Goal: Transaction & Acquisition: Book appointment/travel/reservation

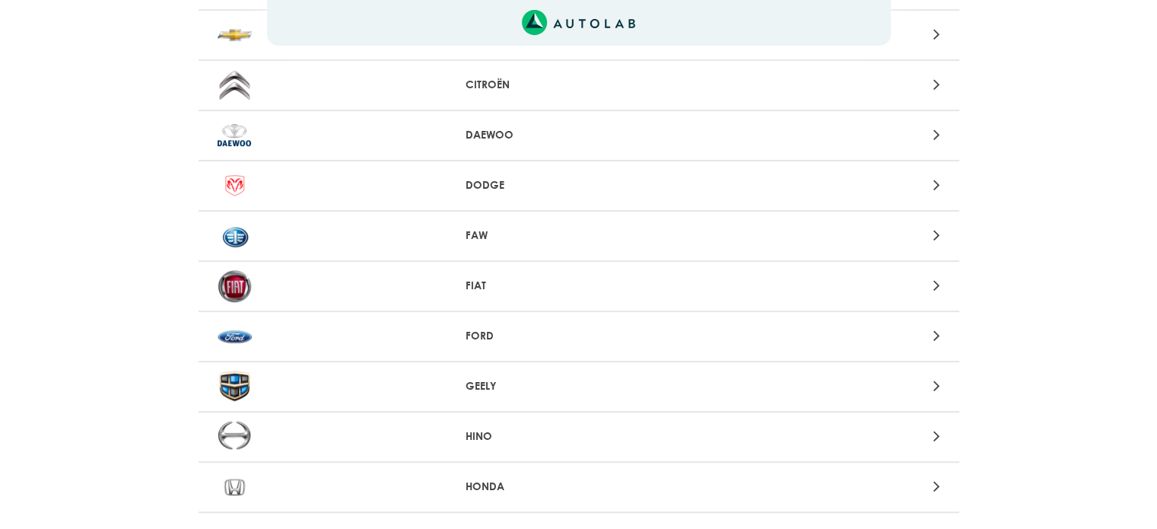
scroll to position [608, 0]
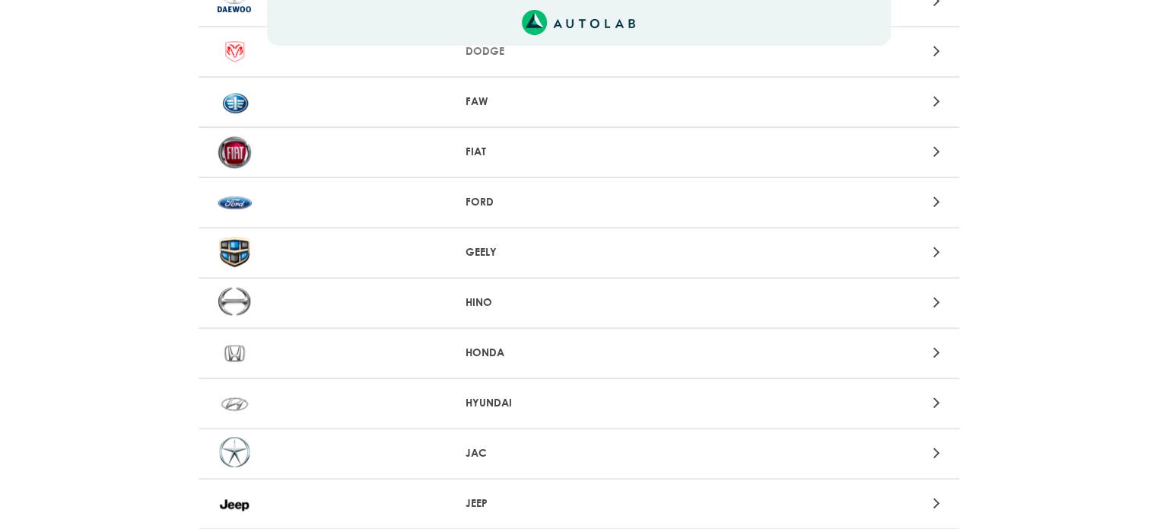
click at [937, 194] on icon at bounding box center [935, 202] width 7 height 20
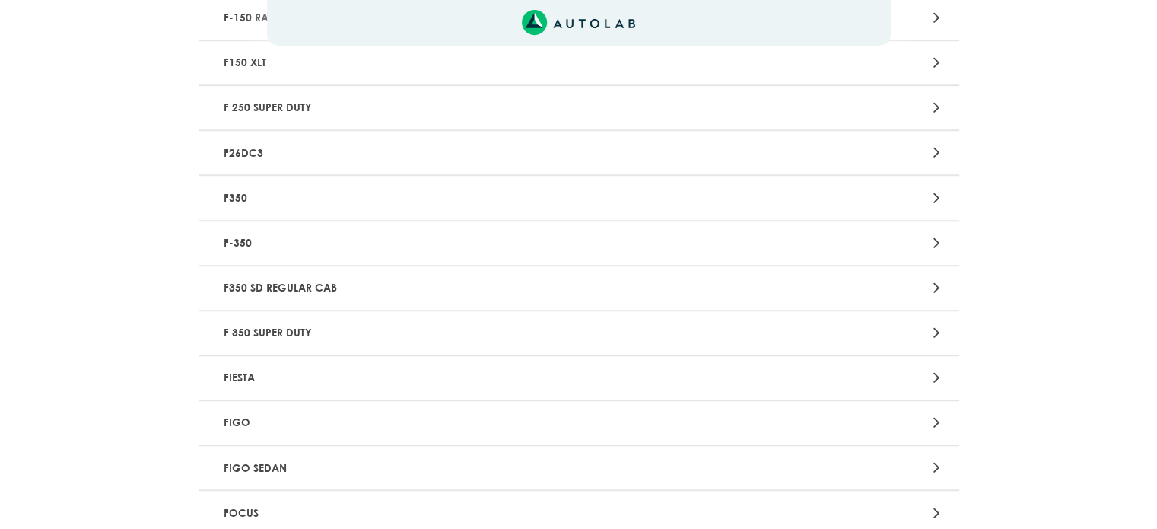
scroll to position [1293, 0]
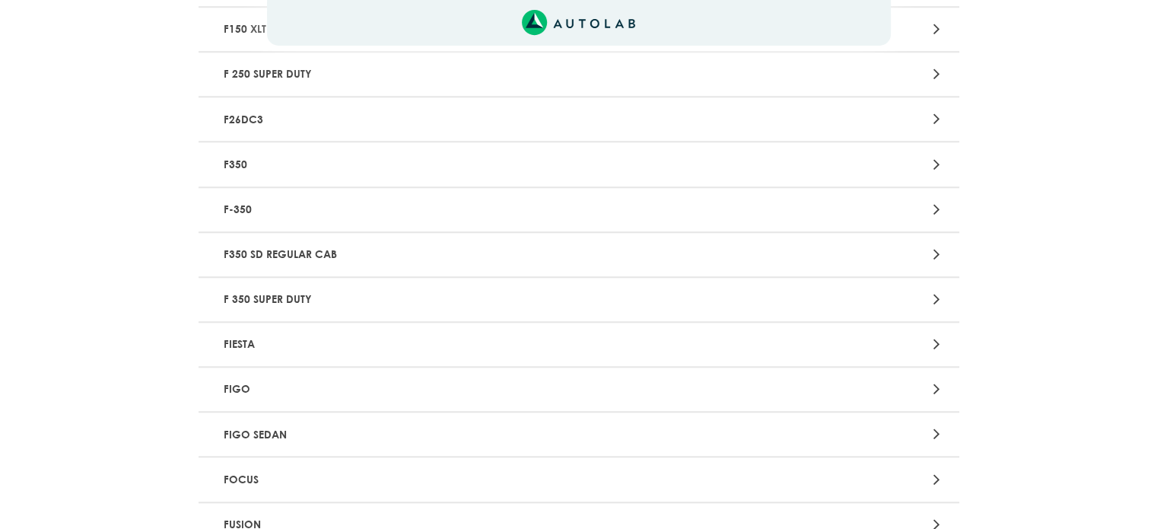
click at [237, 334] on p "FIESTA" at bounding box center [455, 344] width 474 height 28
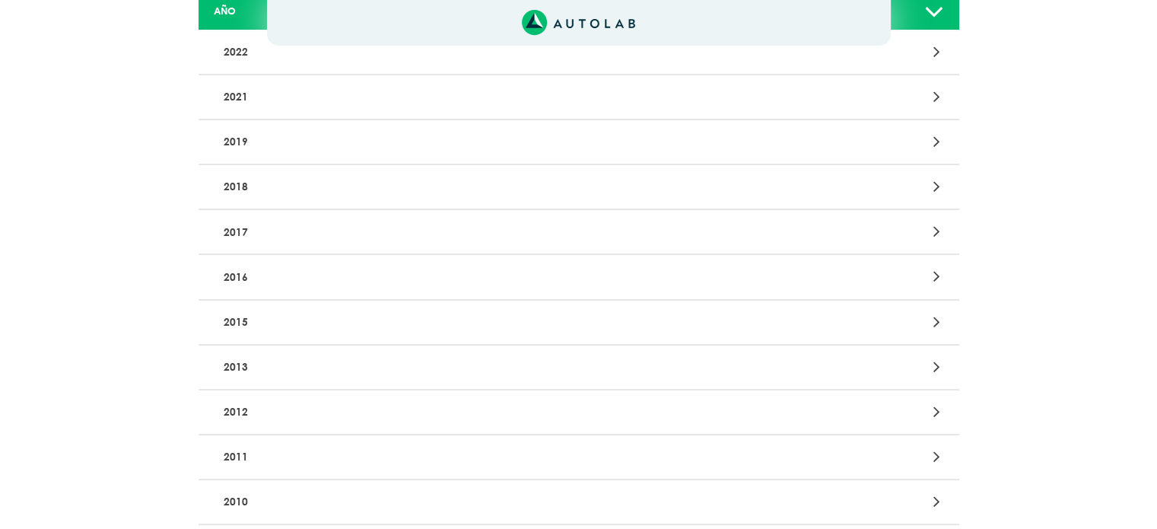
scroll to position [380, 0]
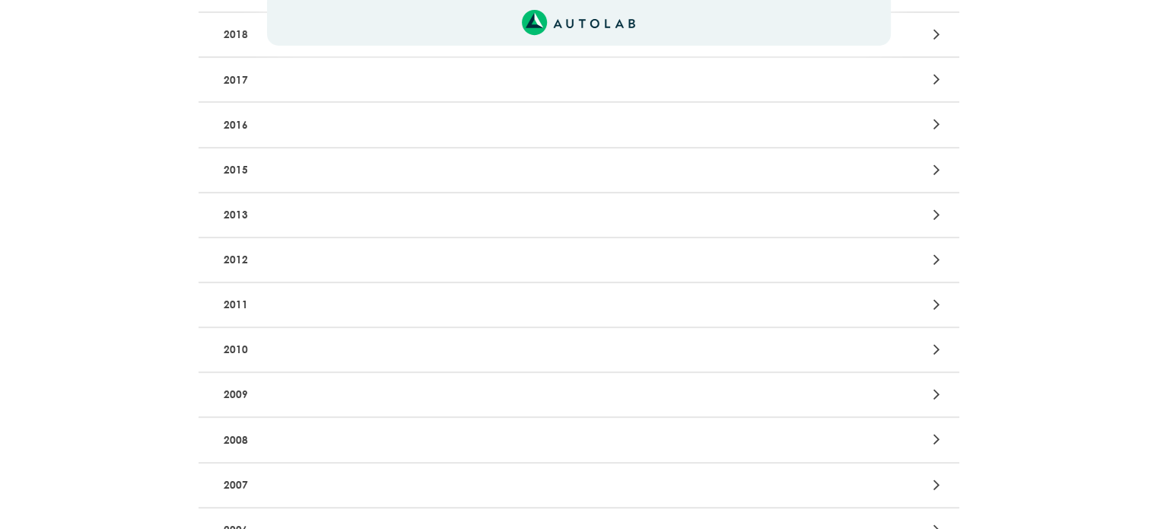
click at [244, 309] on p "2011" at bounding box center [455, 305] width 474 height 28
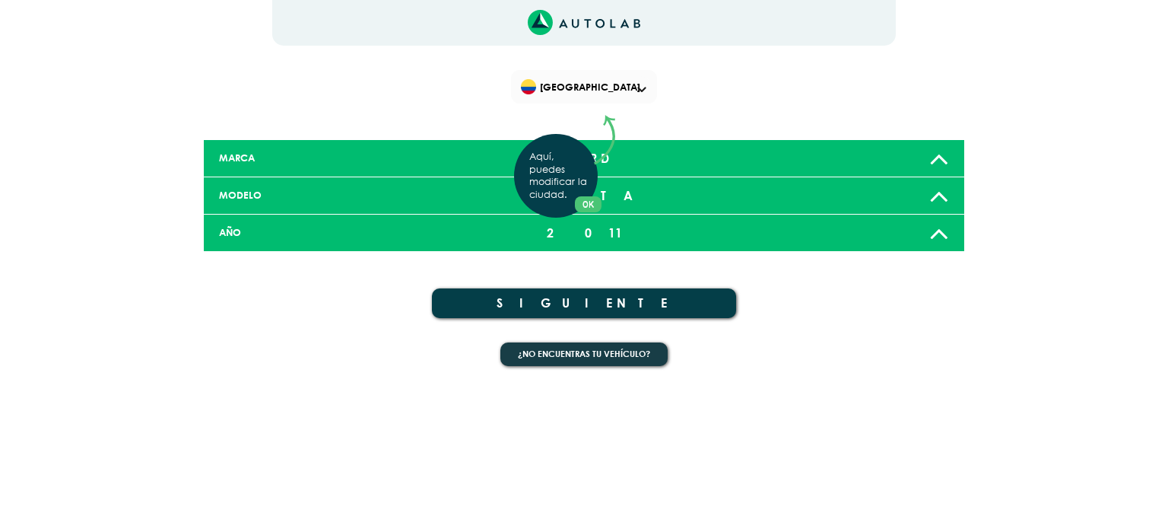
click at [618, 299] on div "Aquí, puedes modificar la ciudad. OK .aex,.bex{fill:none!important;stroke:#50c4…" at bounding box center [584, 264] width 1168 height 529
click at [589, 304] on button "SIGUIENTE" at bounding box center [584, 303] width 304 height 30
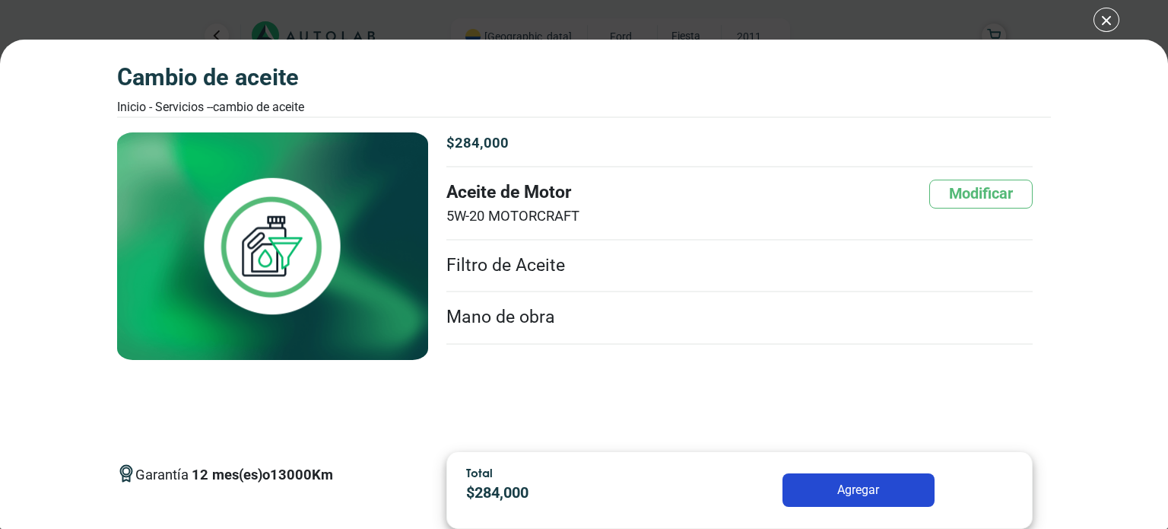
click at [1098, 256] on div "CAMBIO DE ACEITE Inicio - Servicios - - CAMBIO DE ACEITE CAMBIO DE ACEITE 12 13…" at bounding box center [584, 284] width 1168 height 489
click at [881, 491] on button "Agregar" at bounding box center [859, 489] width 152 height 33
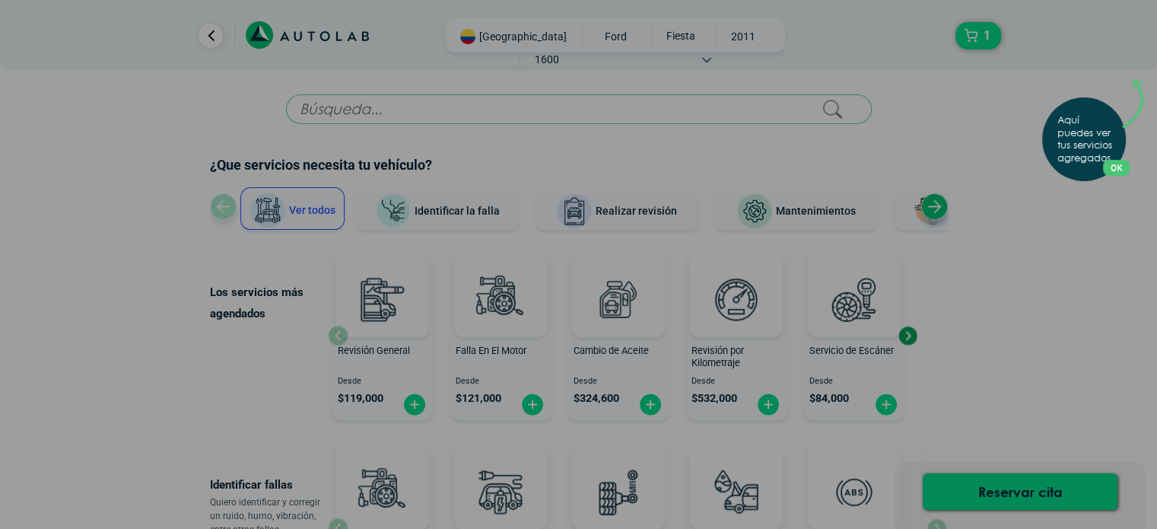
click at [1109, 145] on p "Aquí puedes ver tus servicios agregados." at bounding box center [1087, 139] width 60 height 51
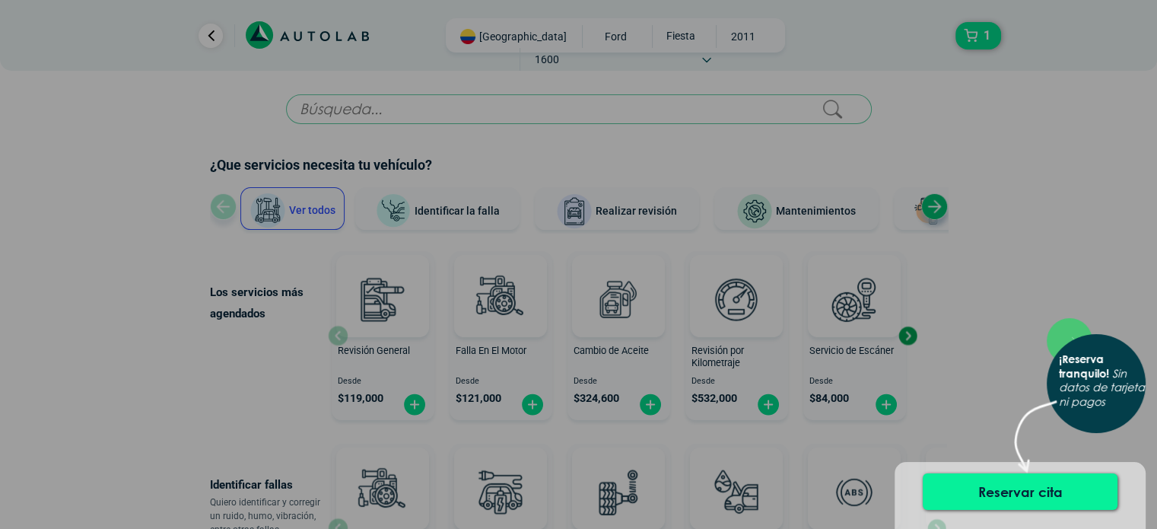
click at [1033, 484] on button "Reservar cita" at bounding box center [1020, 491] width 195 height 37
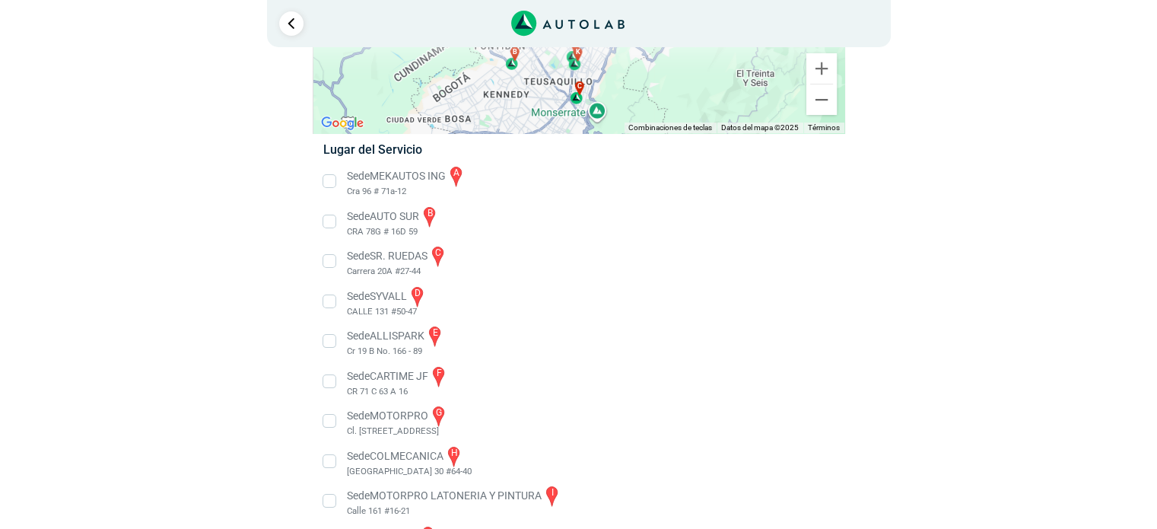
scroll to position [154, 0]
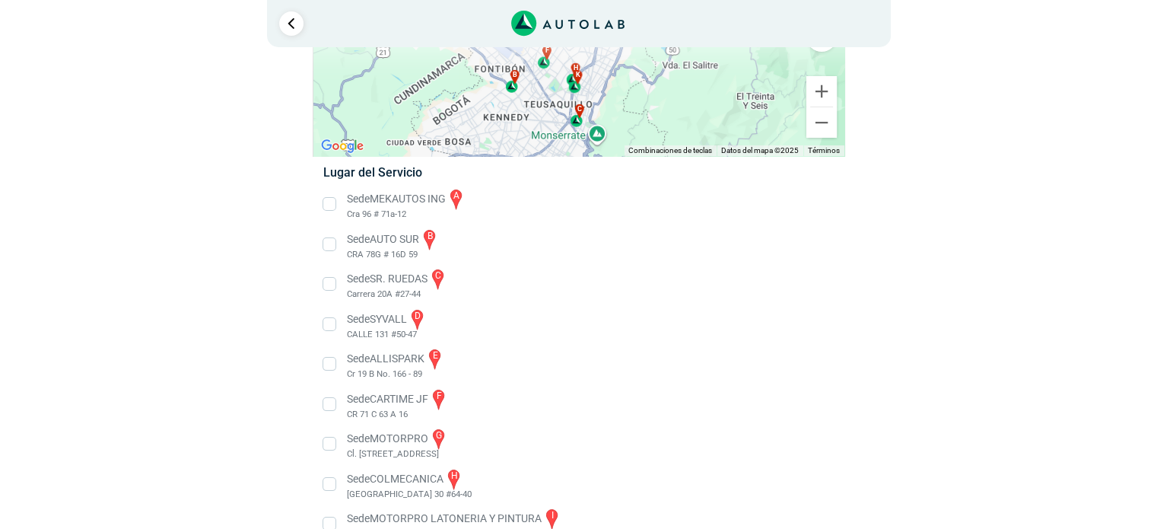
click at [326, 284] on li "Sede SR. RUEDAS c Carrera 20A #27-44" at bounding box center [578, 284] width 533 height 34
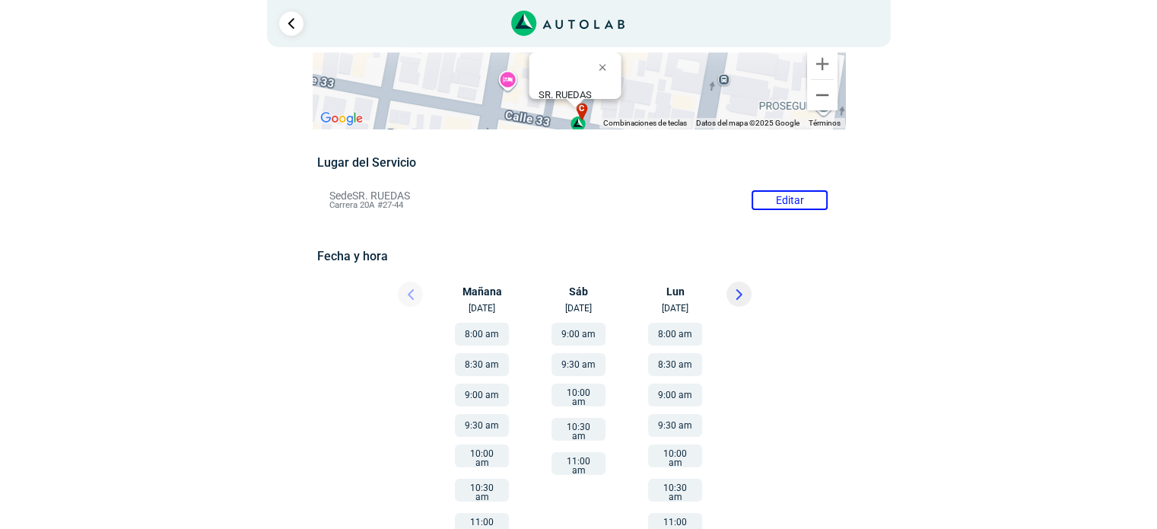
scroll to position [80, 0]
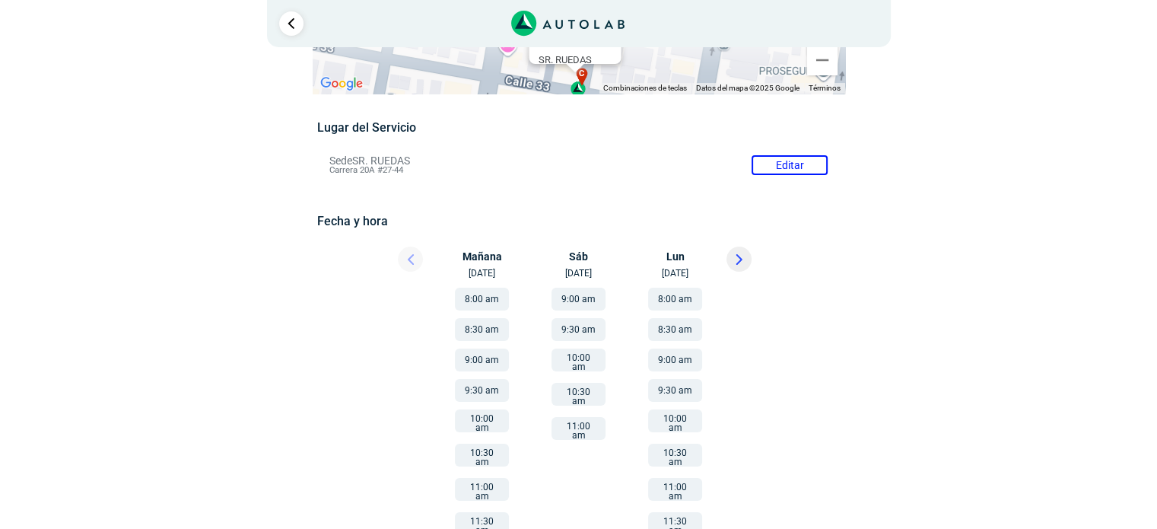
click at [484, 390] on button "9:30 am" at bounding box center [482, 390] width 54 height 23
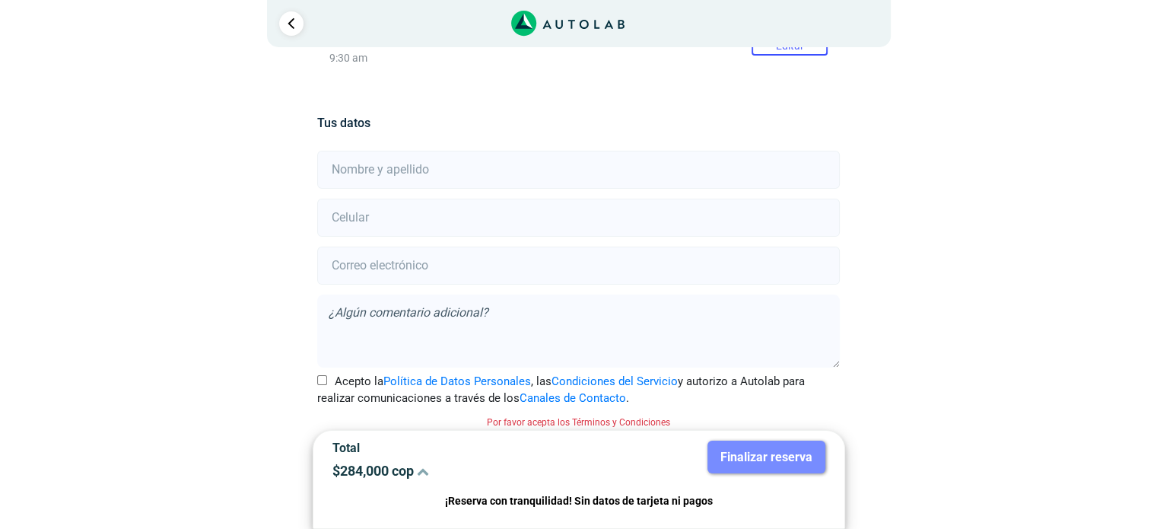
scroll to position [297, 0]
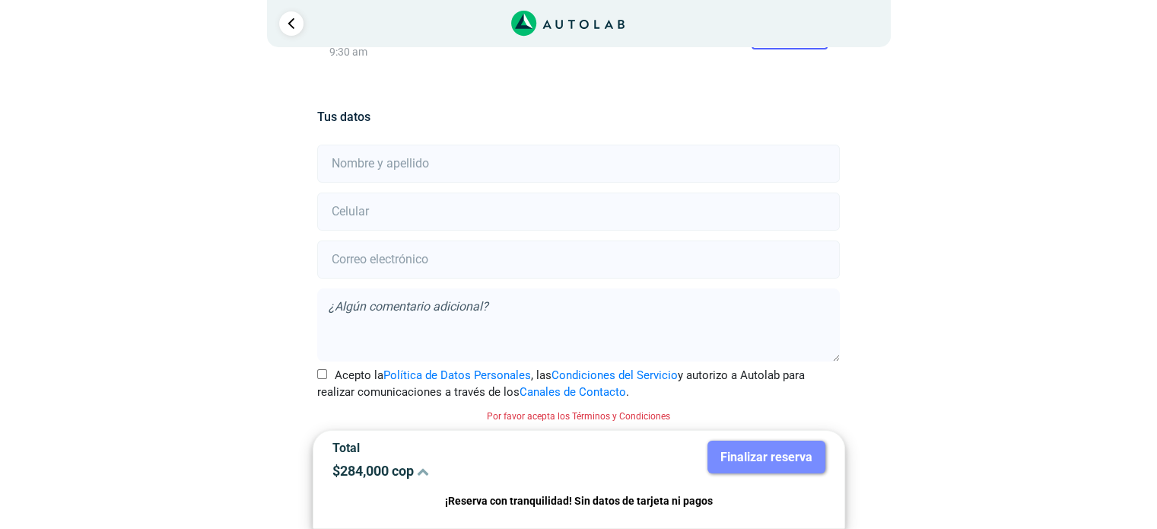
click at [446, 164] on input "text" at bounding box center [578, 164] width 523 height 38
type input "[PERSON_NAME]"
type input "3006094243"
type input "[EMAIL_ADDRESS][DOMAIN_NAME]"
click at [323, 373] on input "Acepto la Política de Datos Personales , las Condiciones del Servicio y autoriz…" at bounding box center [322, 374] width 10 height 10
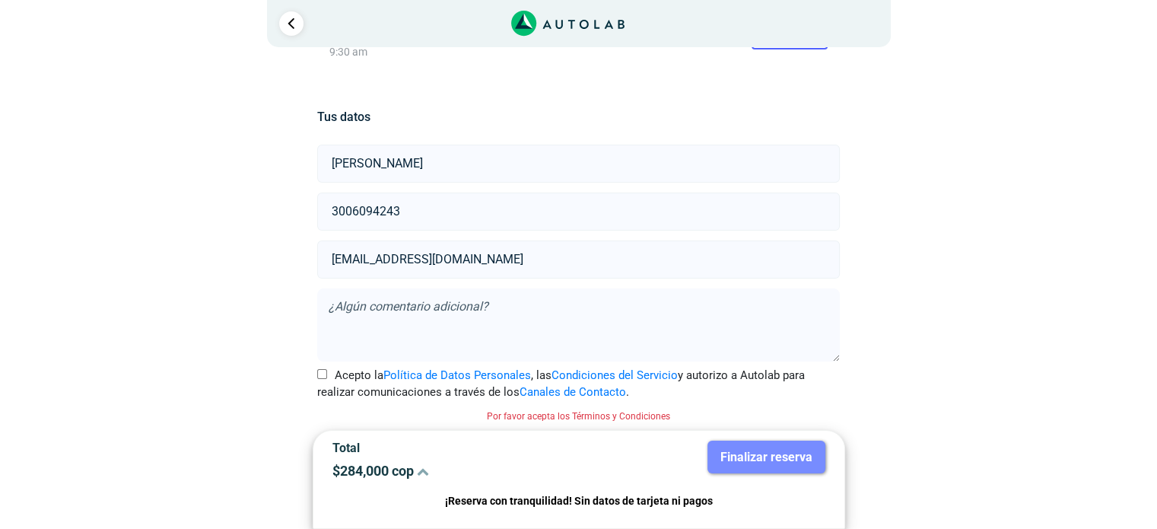
checkbox input "true"
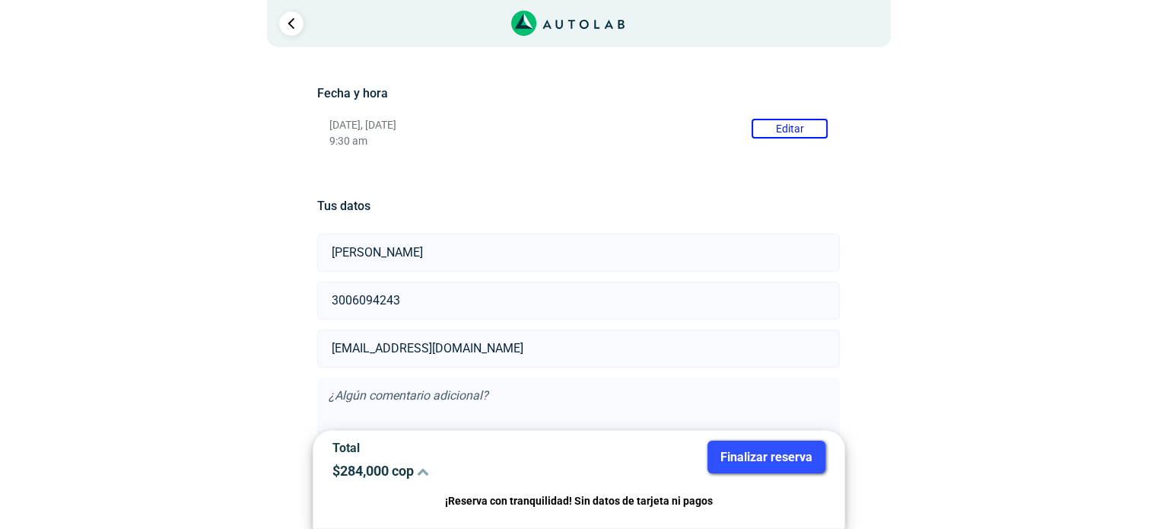
scroll to position [277, 0]
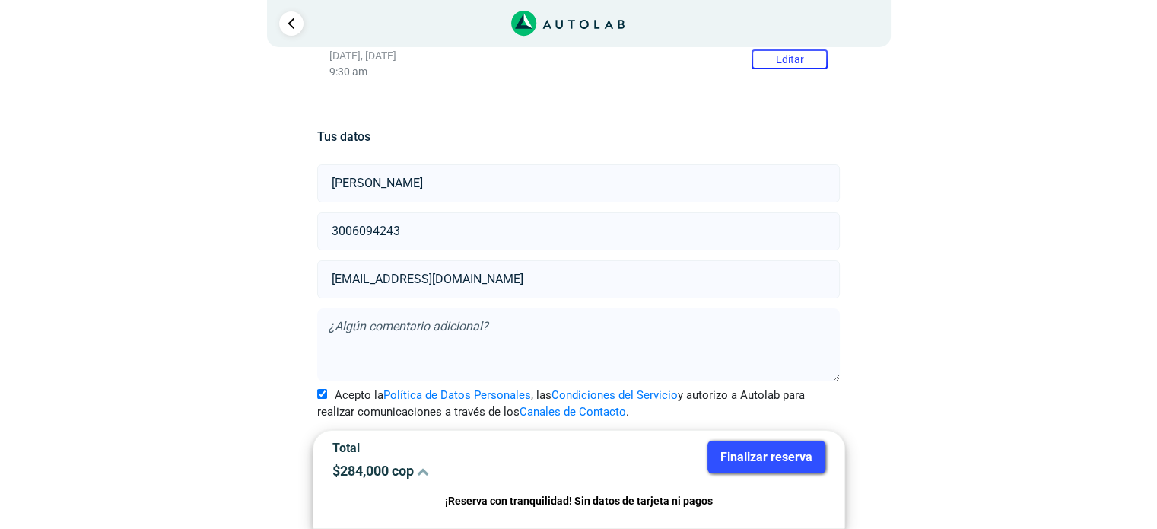
click at [774, 466] on button "Finalizar reserva" at bounding box center [766, 456] width 118 height 33
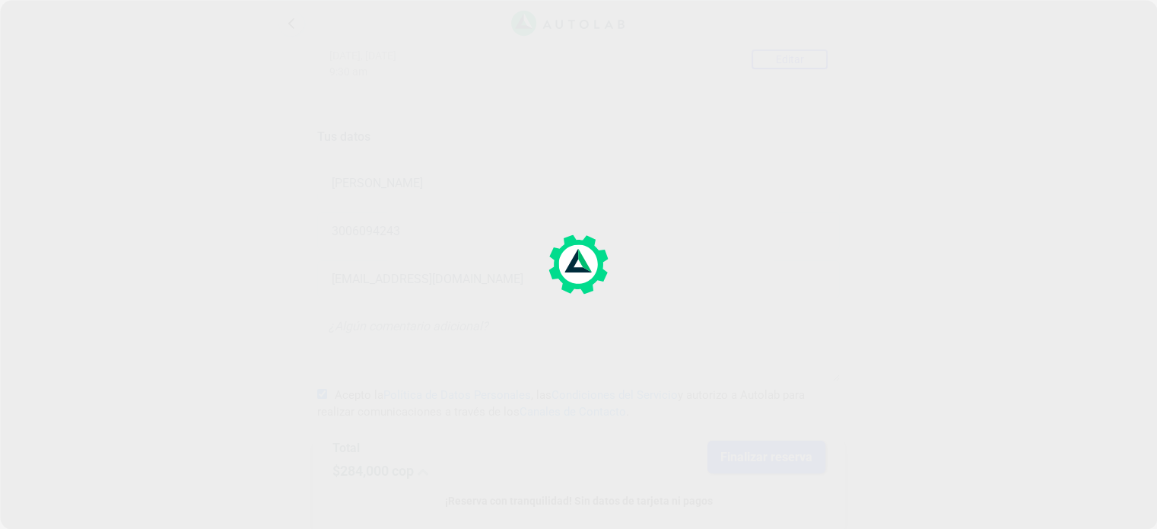
scroll to position [0, 0]
